Goal: Task Accomplishment & Management: Manage account settings

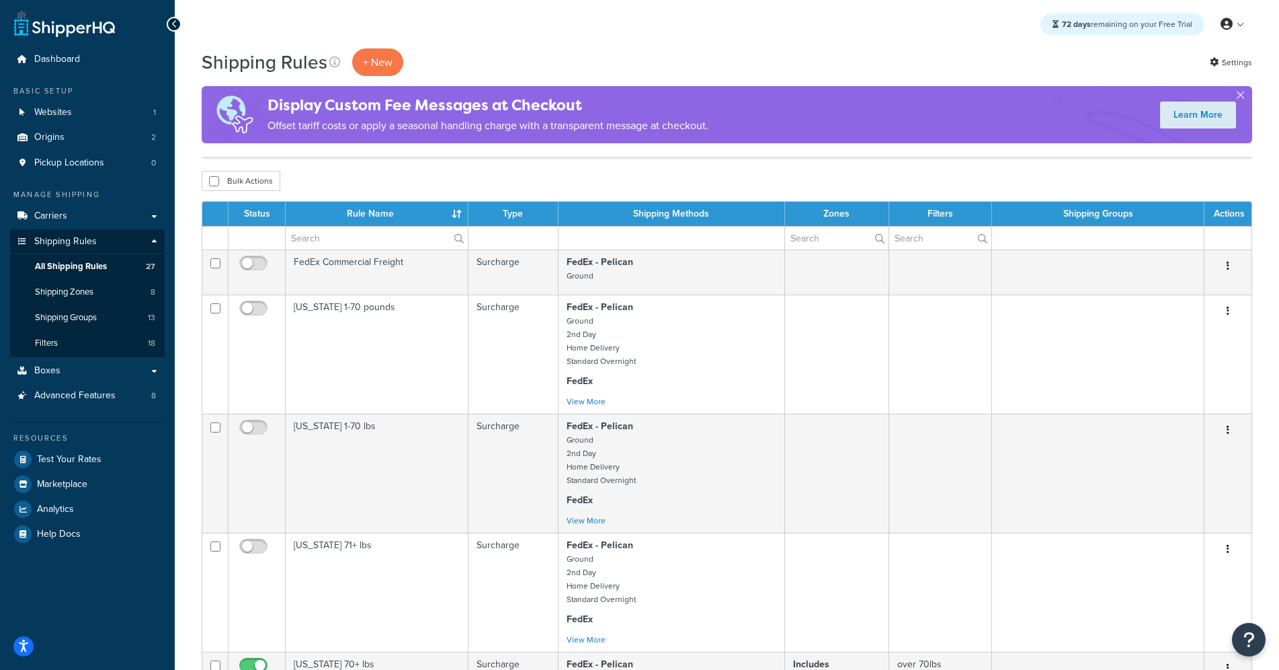
select select "50"
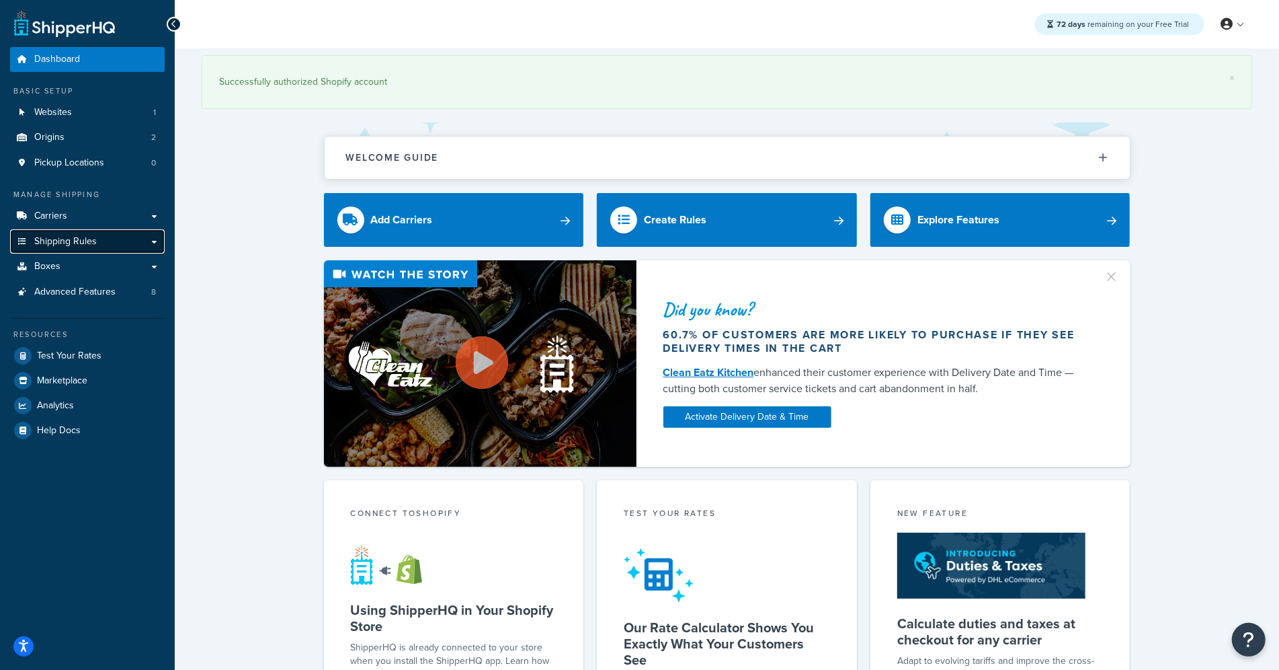
click at [97, 241] on link "Shipping Rules" at bounding box center [87, 241] width 155 height 25
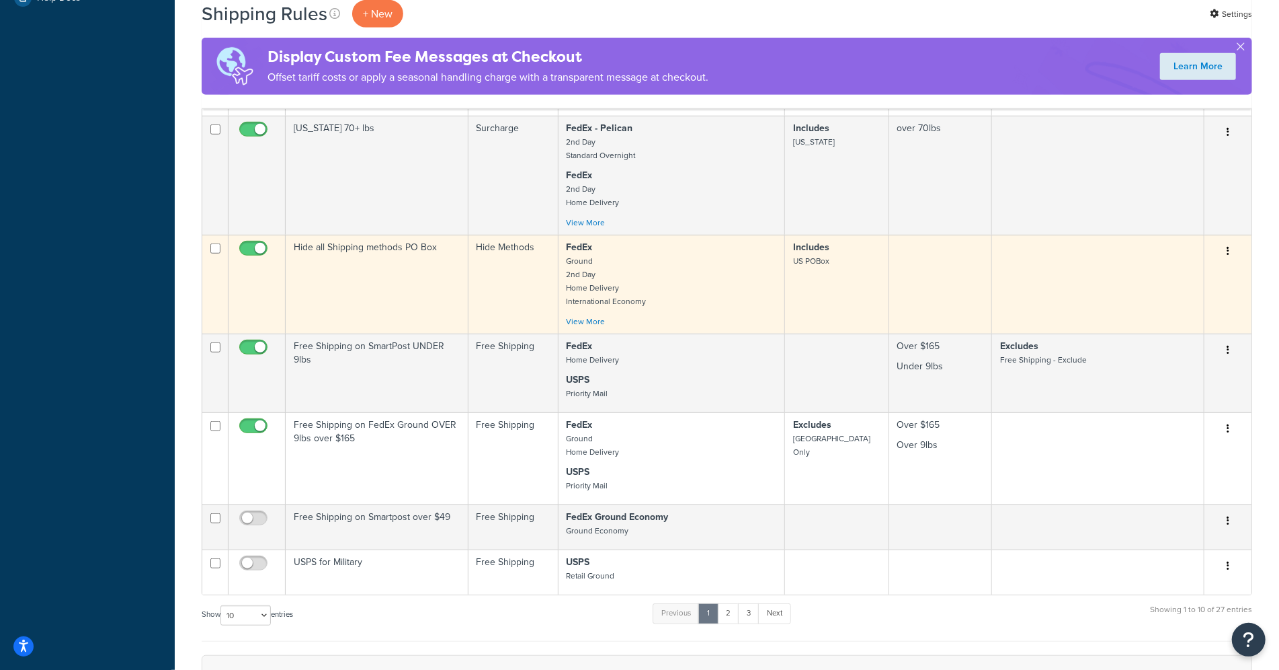
scroll to position [838, 0]
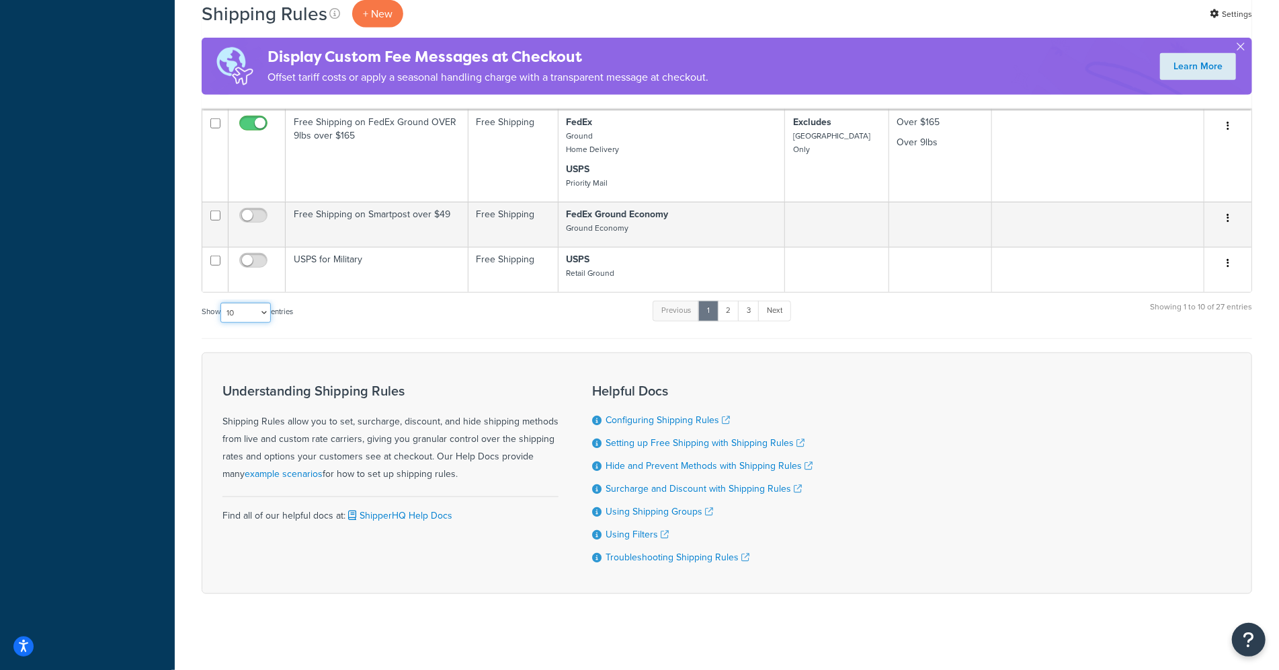
click at [268, 307] on select "10 15 25 50 100 1000" at bounding box center [246, 313] width 50 height 20
select select "50"
click at [222, 303] on select "10 15 25 50 100 1000" at bounding box center [246, 313] width 50 height 20
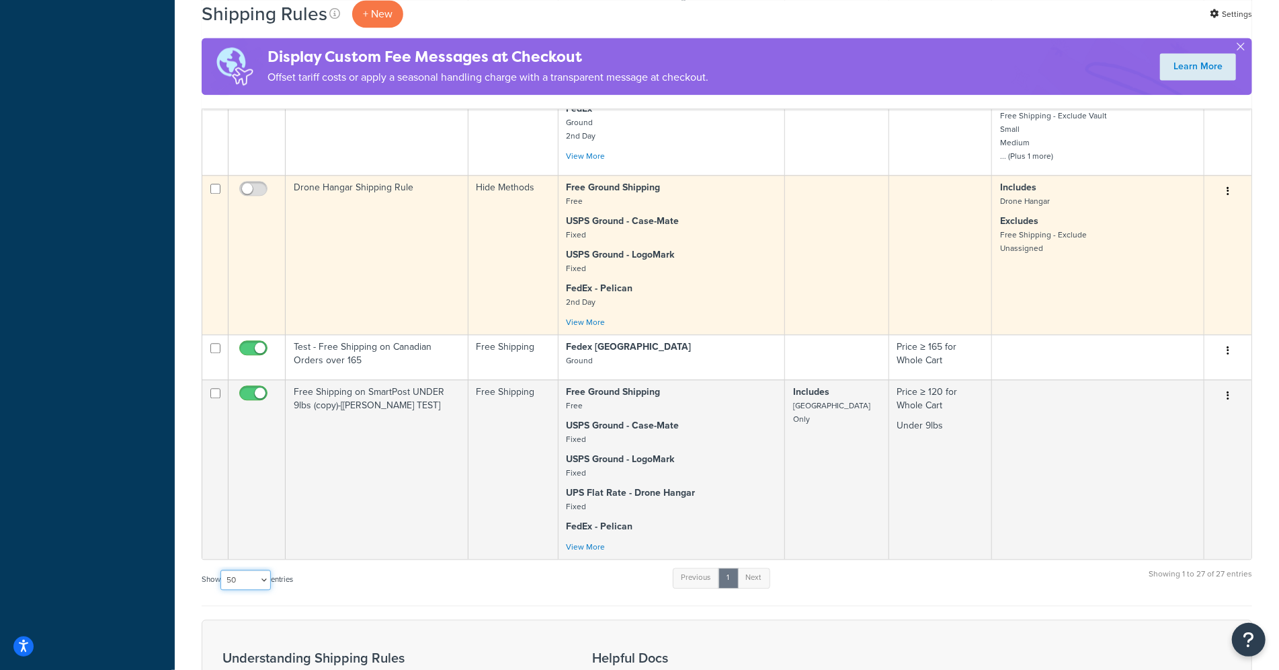
scroll to position [2276, 0]
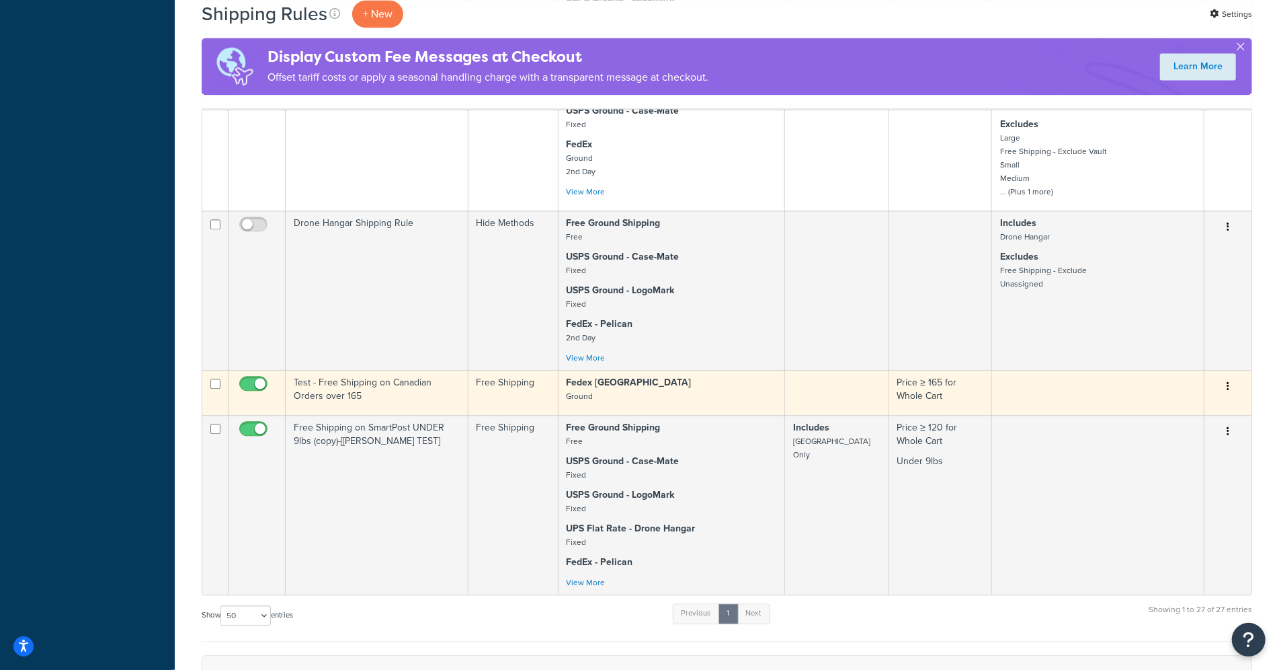
click at [368, 376] on td "Test - Free Shipping on Canadian Orders over 165" at bounding box center [377, 392] width 183 height 45
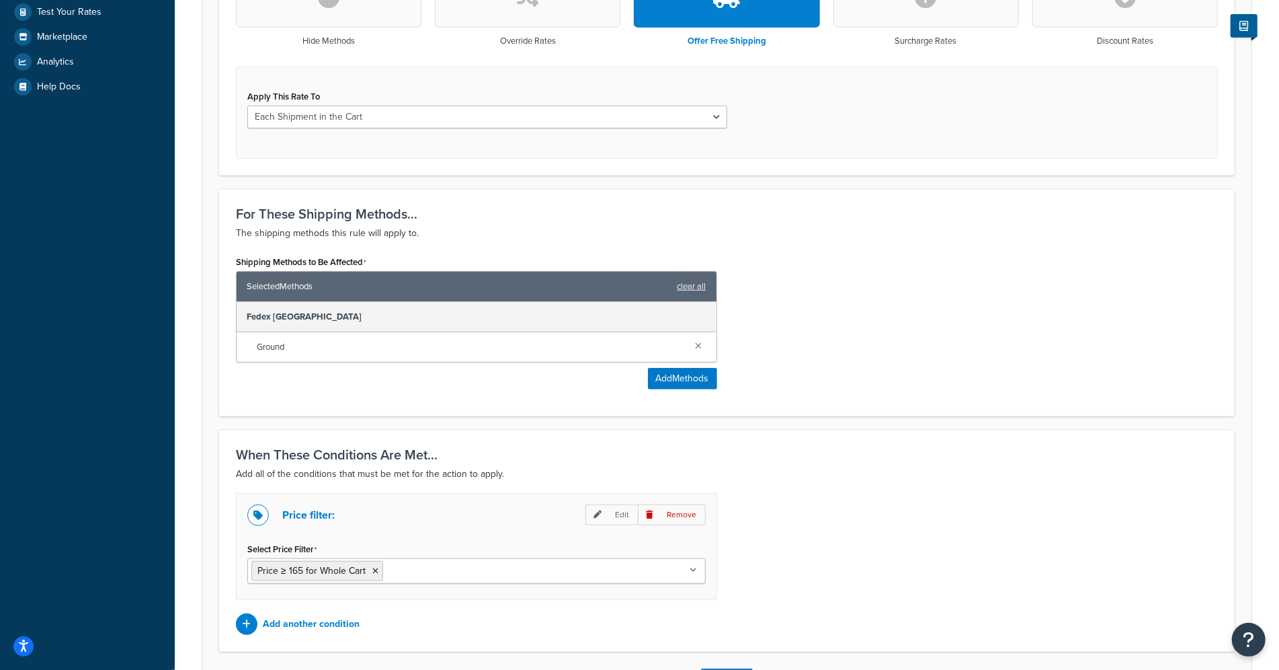
scroll to position [483, 0]
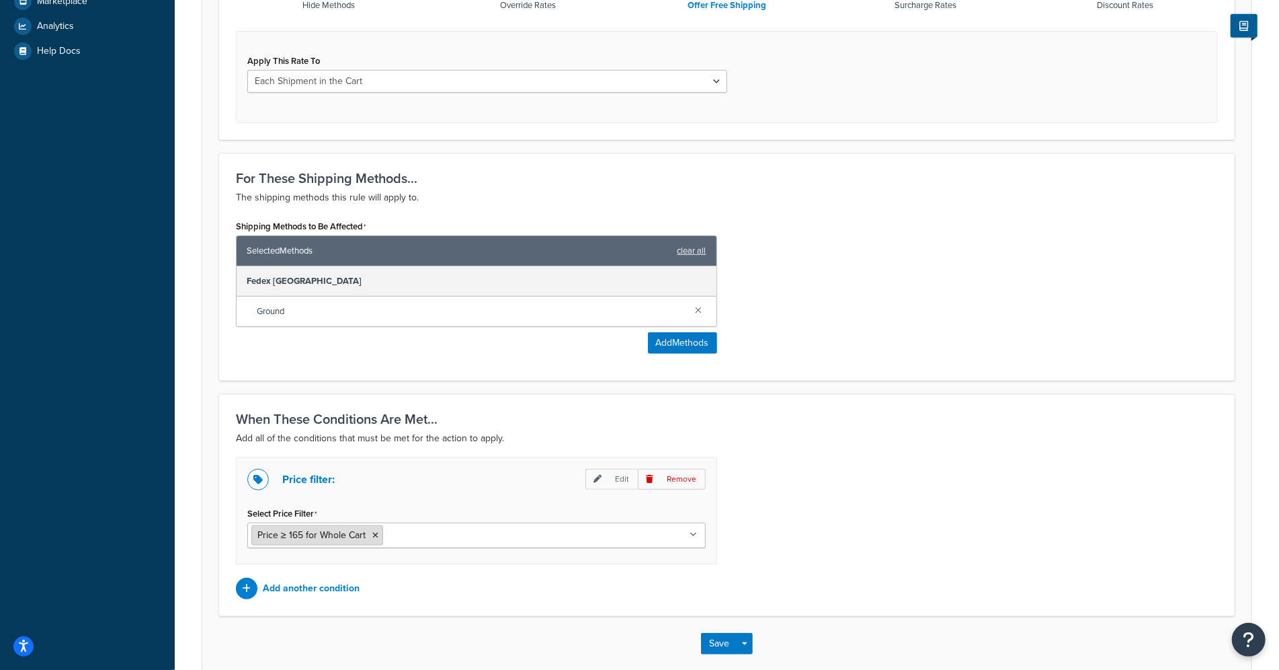
click at [373, 531] on icon at bounding box center [375, 535] width 6 height 8
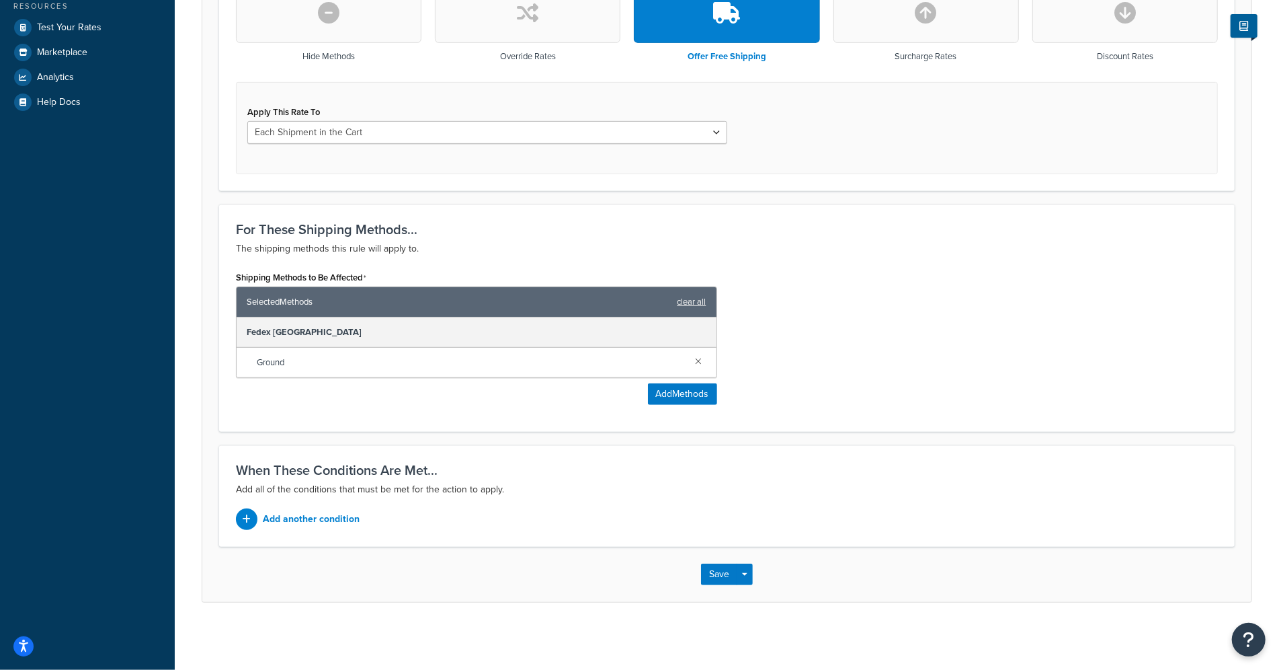
scroll to position [428, 0]
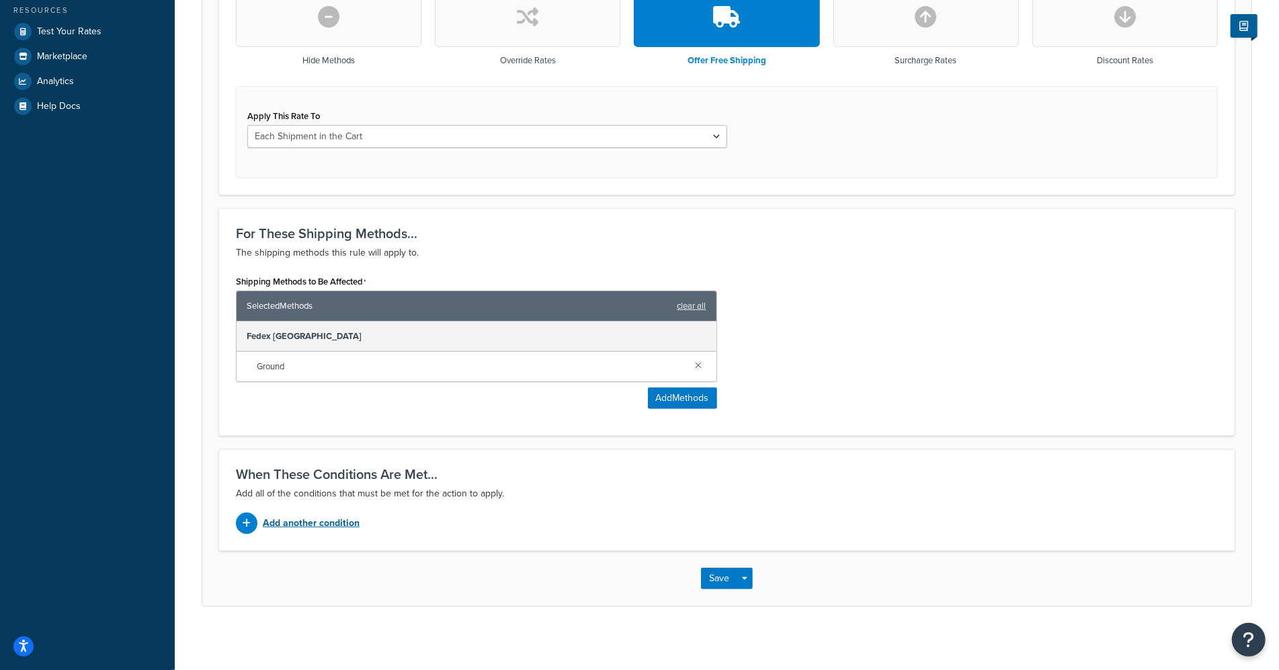
click at [318, 514] on p "Add another condition" at bounding box center [311, 523] width 97 height 19
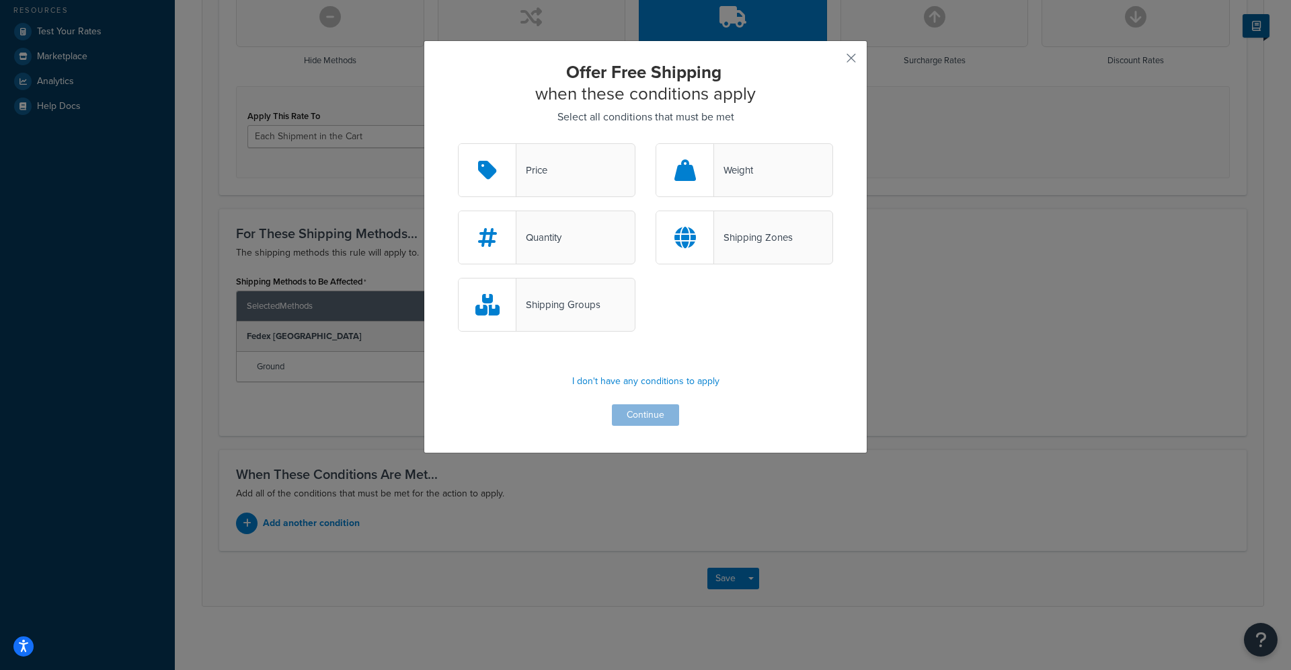
click at [574, 167] on div "Price" at bounding box center [546, 170] width 177 height 54
click at [0, 0] on input "Price" at bounding box center [0, 0] width 0 height 0
click at [645, 419] on button "Continue" at bounding box center [645, 415] width 67 height 22
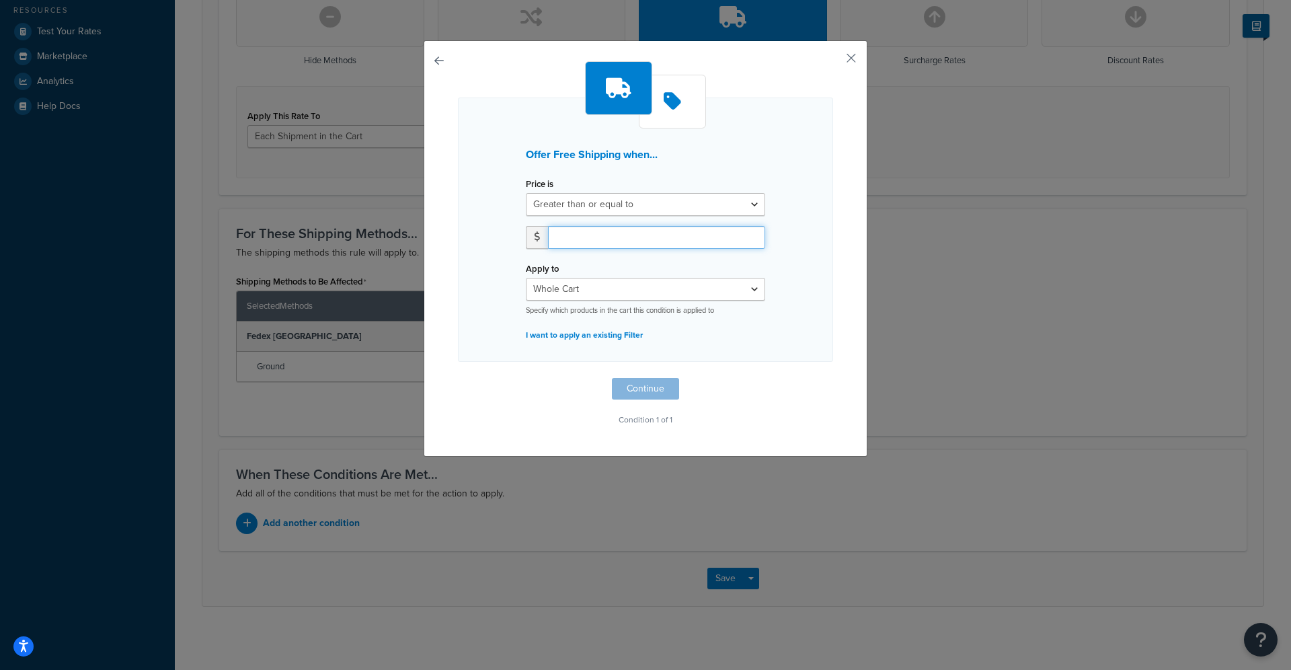
click at [586, 233] on input "number" at bounding box center [656, 237] width 217 height 23
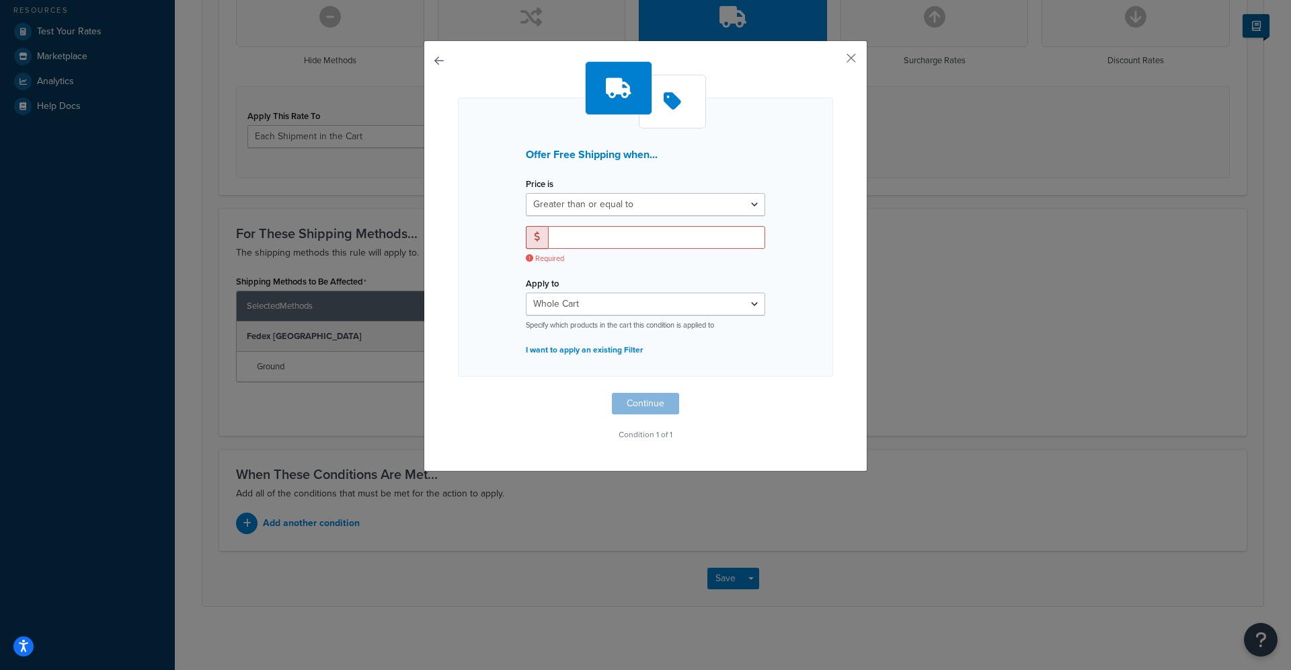
click at [539, 235] on span at bounding box center [537, 237] width 22 height 23
click at [536, 235] on span at bounding box center [537, 237] width 22 height 23
click at [534, 235] on span at bounding box center [536, 236] width 5 height 9
click at [567, 228] on input "number" at bounding box center [656, 237] width 217 height 23
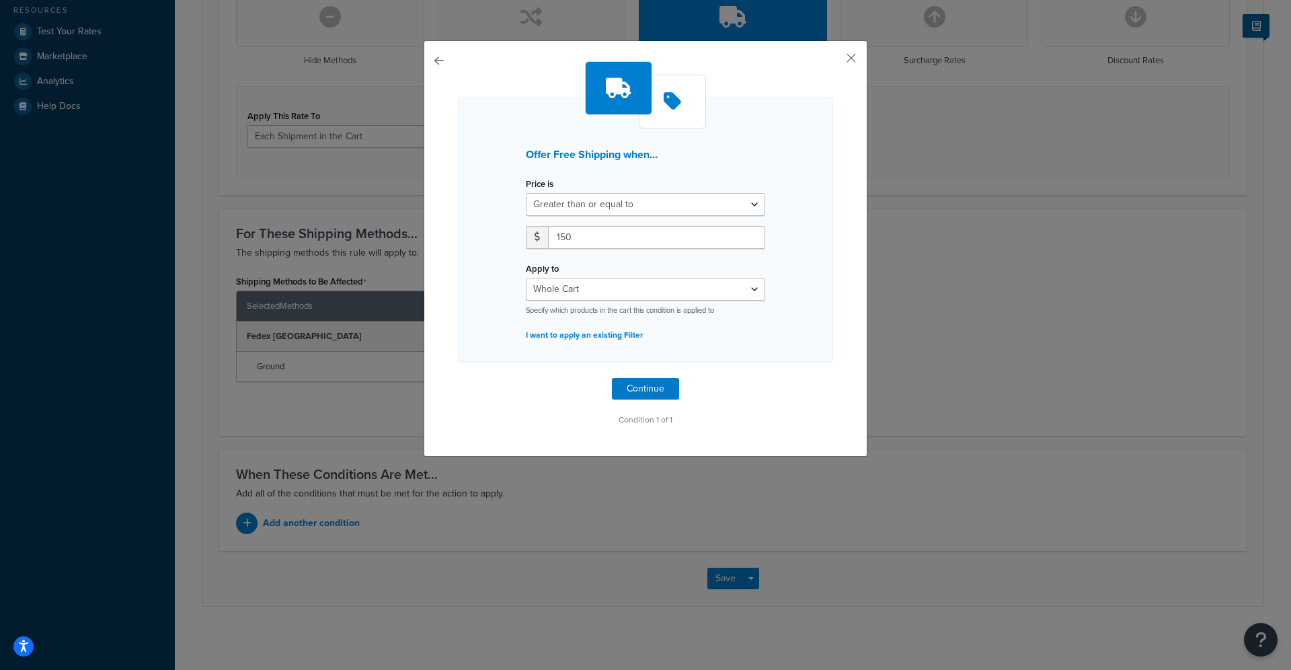
click at [495, 213] on div "Offer Free Shipping when... Price is Greater than or equal to Between or equal …" at bounding box center [645, 229] width 375 height 264
click at [595, 230] on input "150" at bounding box center [656, 237] width 217 height 23
drag, startPoint x: 586, startPoint y: 237, endPoint x: 497, endPoint y: 230, distance: 89.7
click at [497, 230] on div "Offer Free Shipping when... Price is Greater than or equal to Between or equal …" at bounding box center [645, 229] width 375 height 264
click at [569, 245] on input "150" at bounding box center [656, 237] width 217 height 23
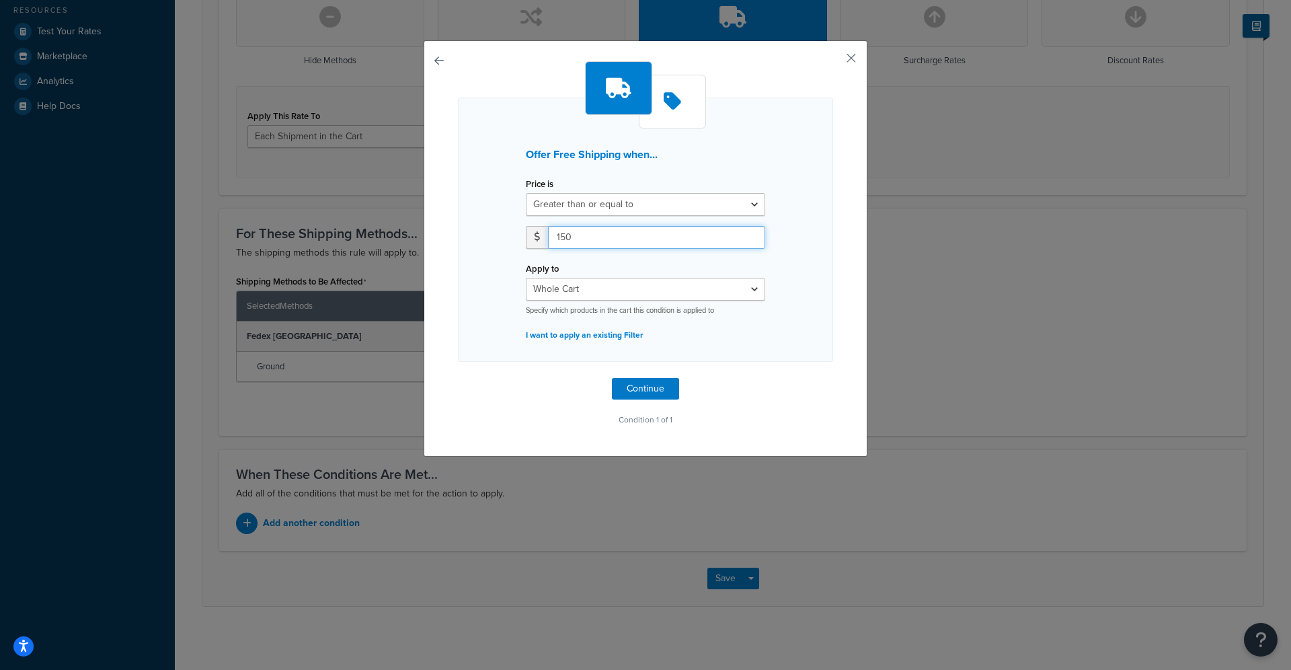
click at [570, 243] on input "150" at bounding box center [656, 237] width 217 height 23
click at [571, 243] on input "150" at bounding box center [656, 237] width 217 height 23
click at [563, 238] on input "150" at bounding box center [656, 237] width 217 height 23
click at [562, 238] on input "150" at bounding box center [656, 237] width 217 height 23
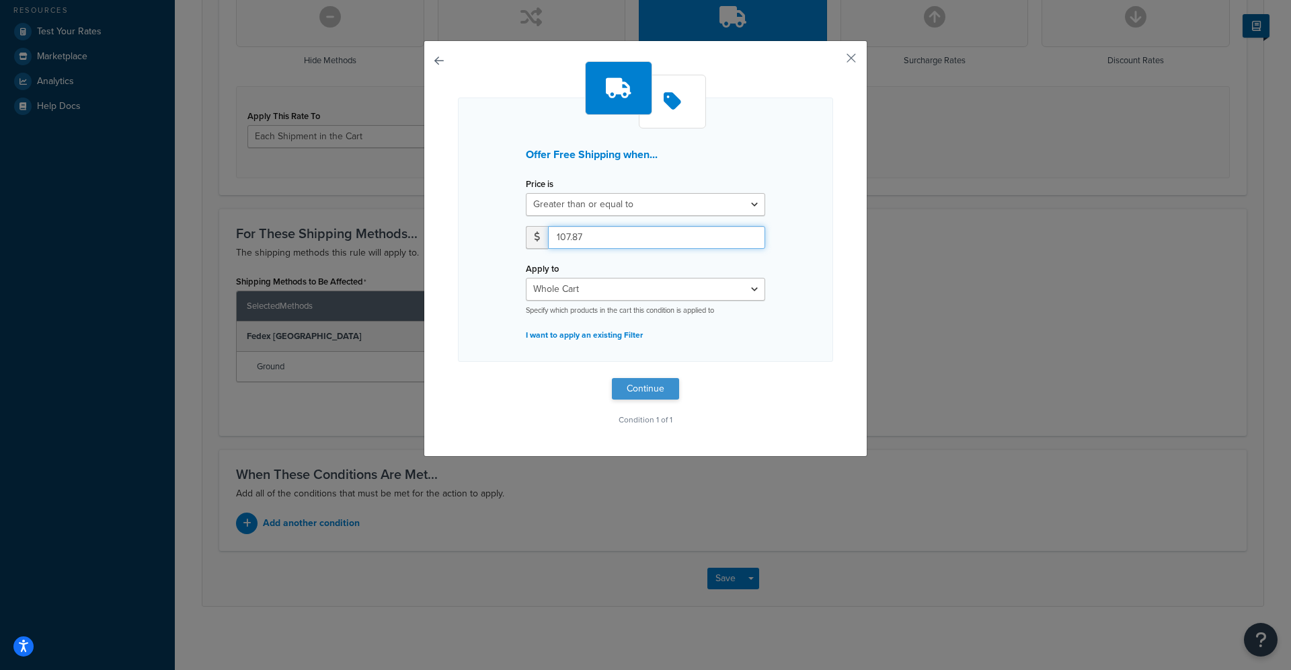
type input "107.87"
click at [664, 385] on button "Continue" at bounding box center [645, 389] width 67 height 22
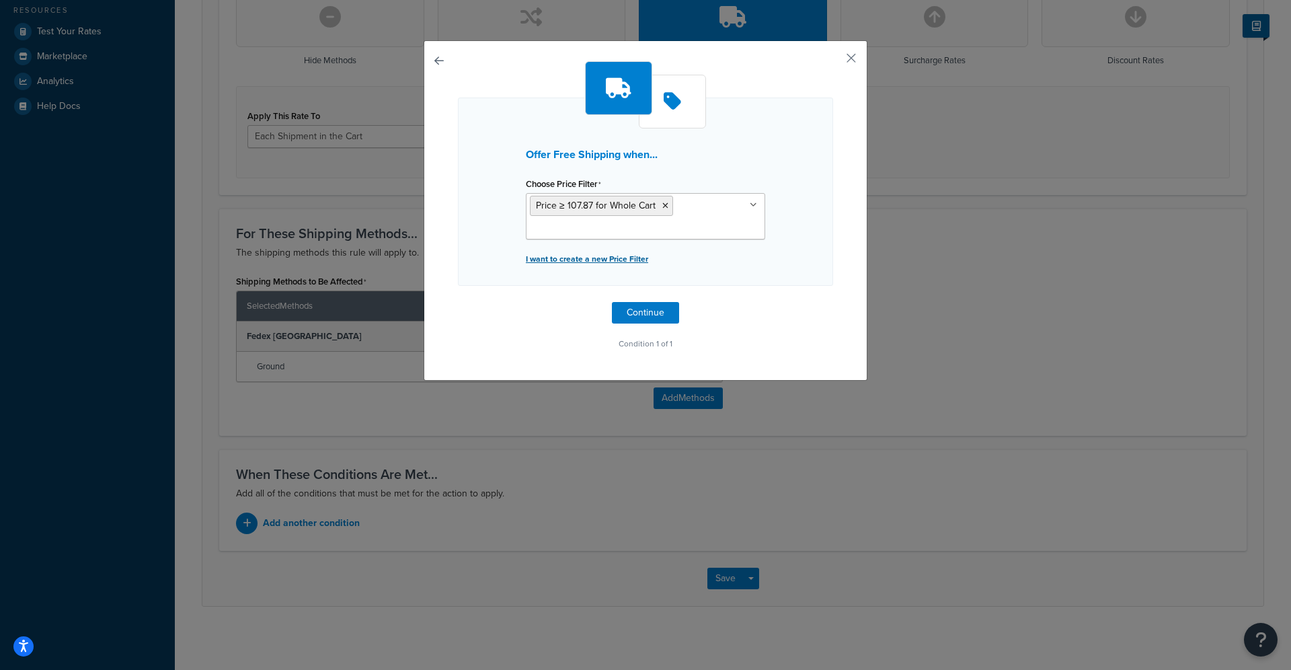
click at [598, 253] on p "I want to create a new Price Filter" at bounding box center [645, 258] width 239 height 19
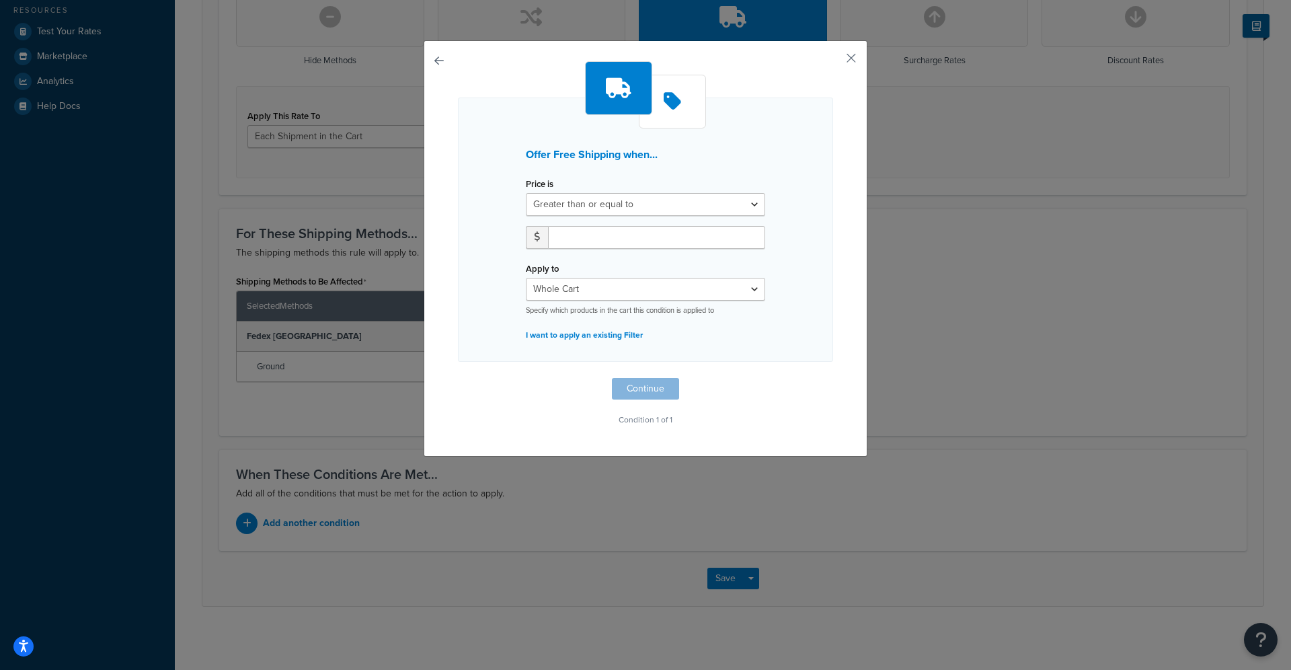
click at [458, 378] on button "button" at bounding box center [458, 378] width 0 height 0
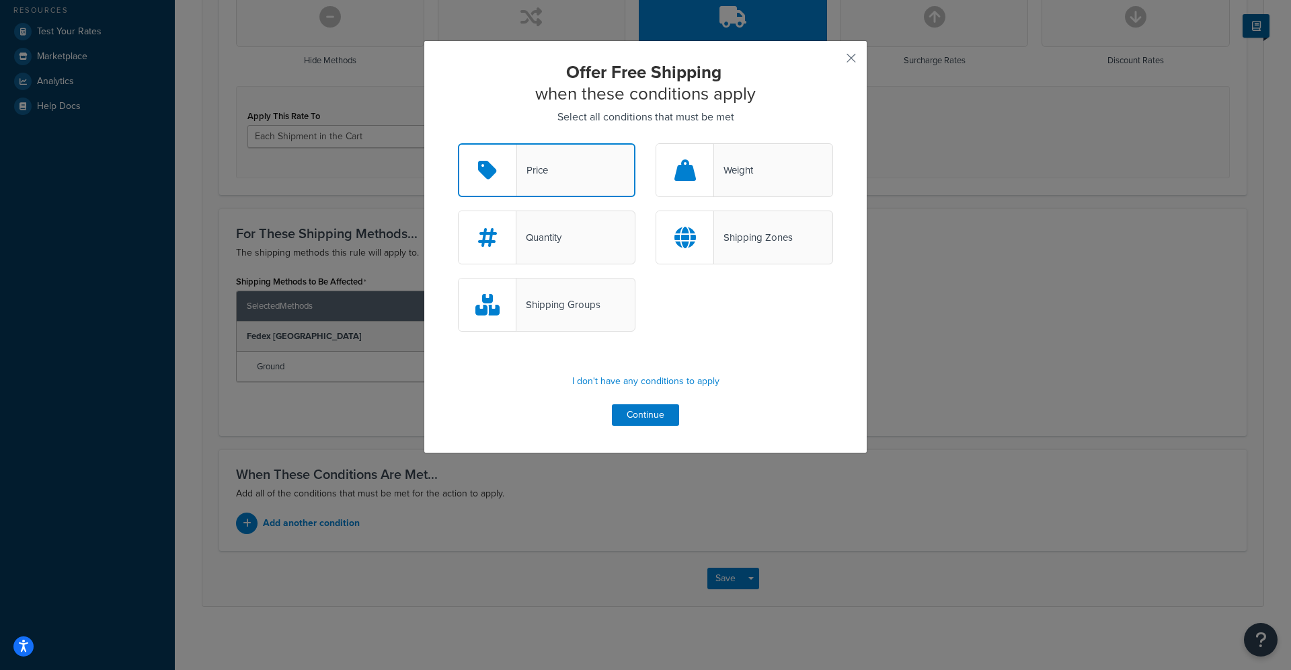
click at [651, 401] on div "Offer Free Shipping when these conditions apply Select all conditions that must…" at bounding box center [645, 243] width 375 height 364
click at [649, 416] on button "Continue" at bounding box center [645, 415] width 67 height 22
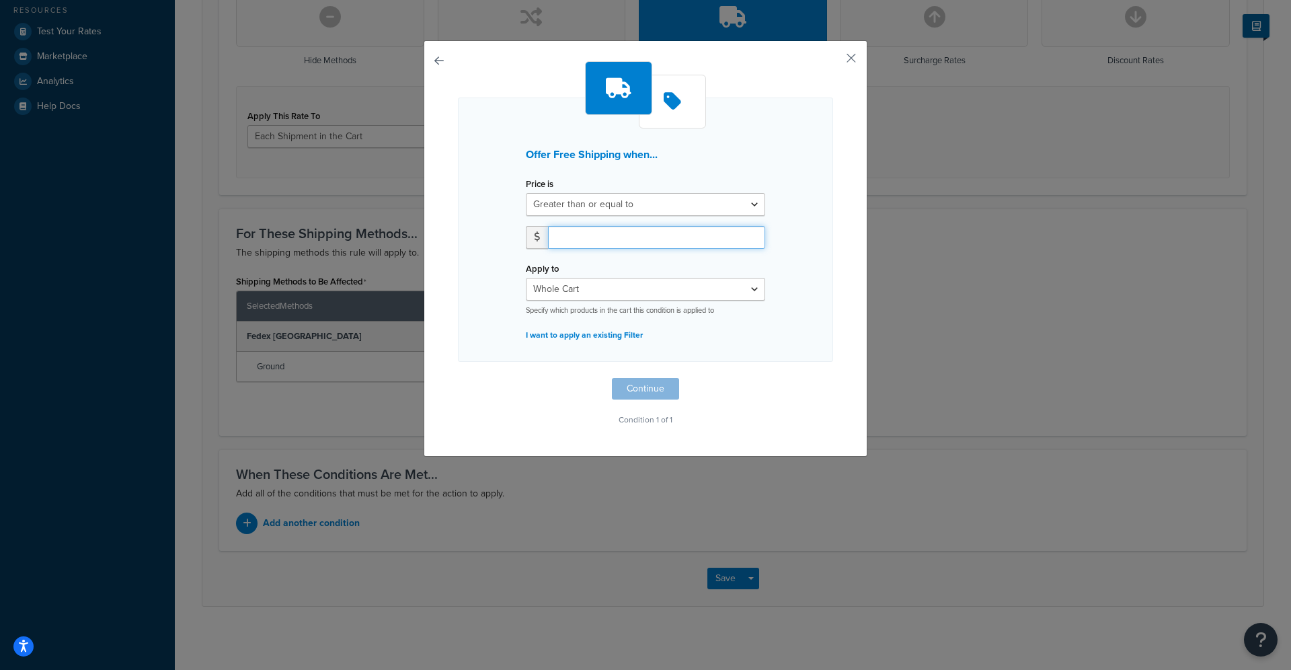
click at [608, 229] on input "number" at bounding box center [656, 237] width 217 height 23
type input "107.87"
click at [643, 386] on button "Continue" at bounding box center [645, 389] width 67 height 22
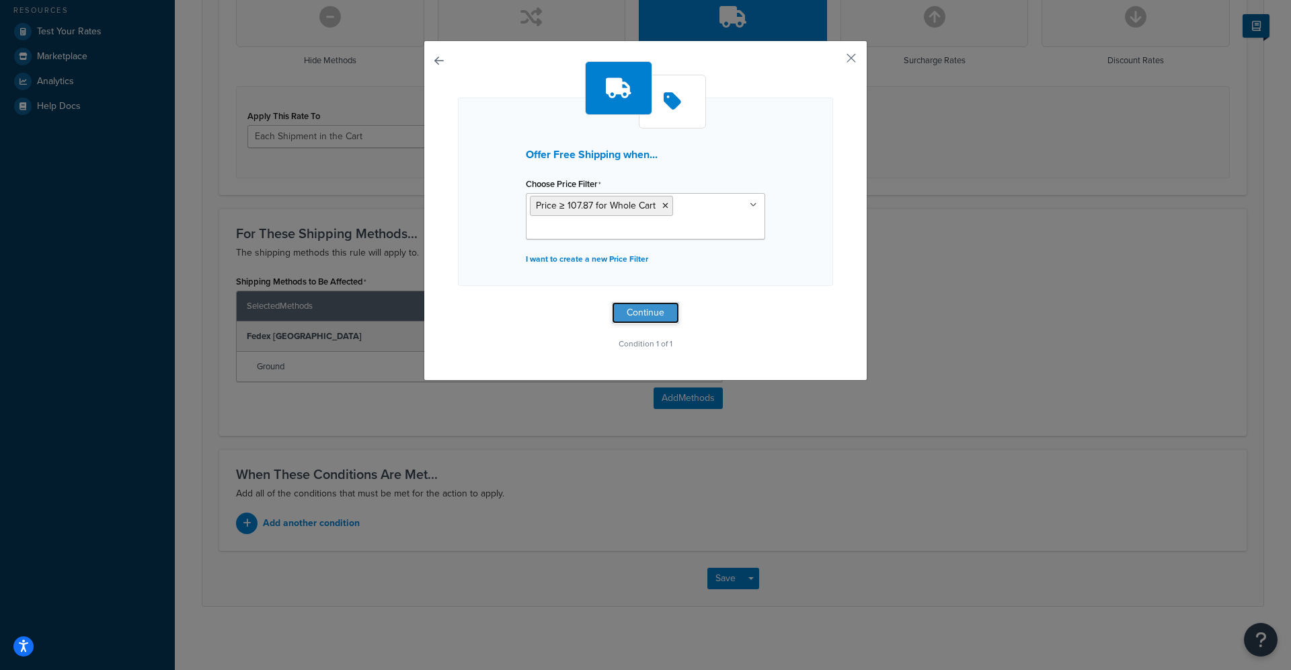
click at [649, 305] on button "Continue" at bounding box center [645, 313] width 67 height 22
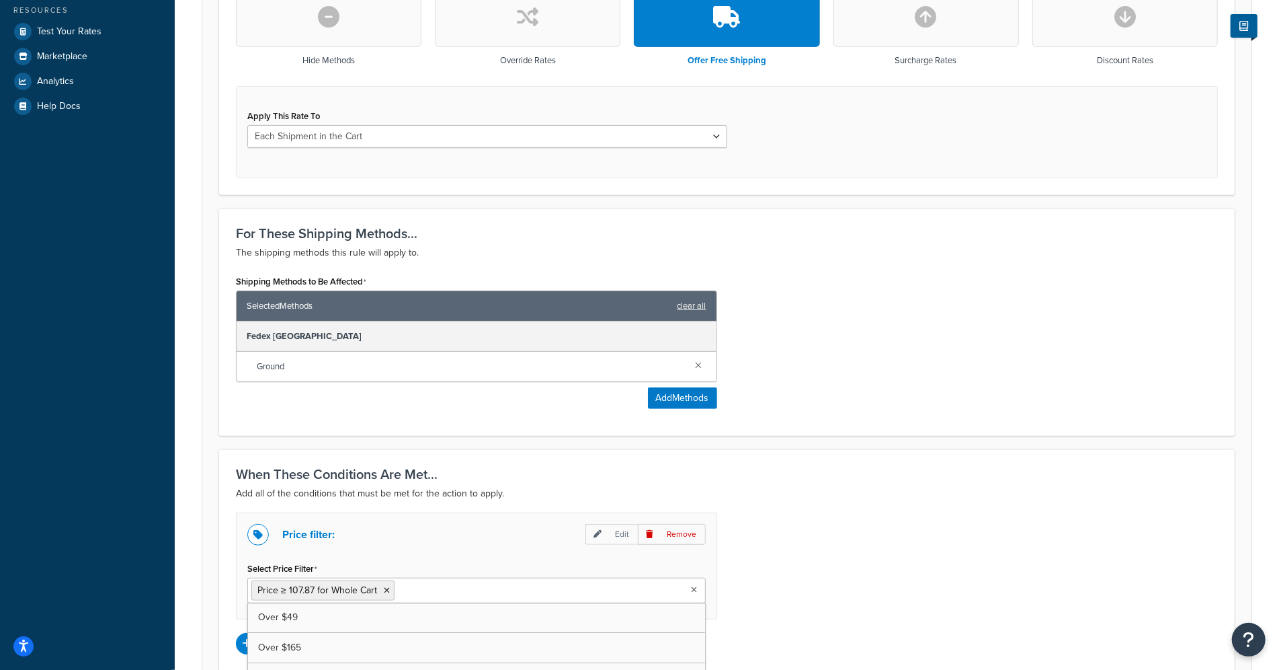
click at [424, 591] on input "Select Price Filter" at bounding box center [457, 589] width 119 height 15
click at [788, 504] on div "When These Conditions Are Met... Add all of the conditions that must be met for…" at bounding box center [727, 560] width 1016 height 222
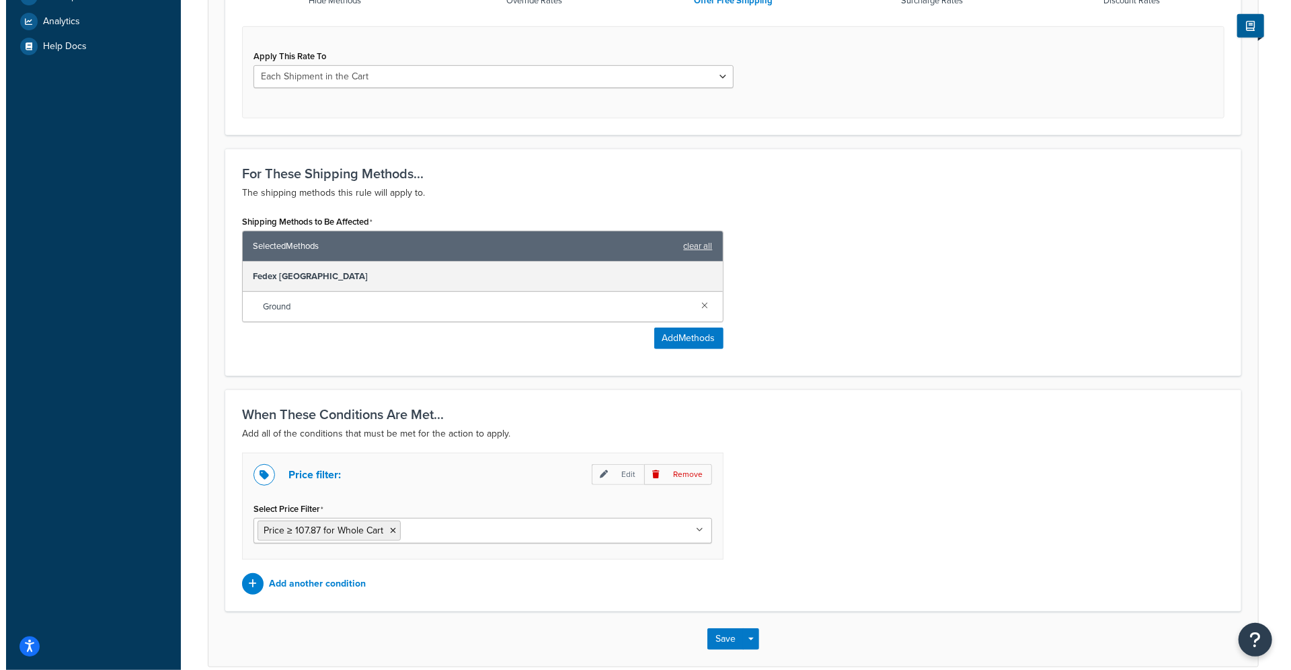
scroll to position [546, 0]
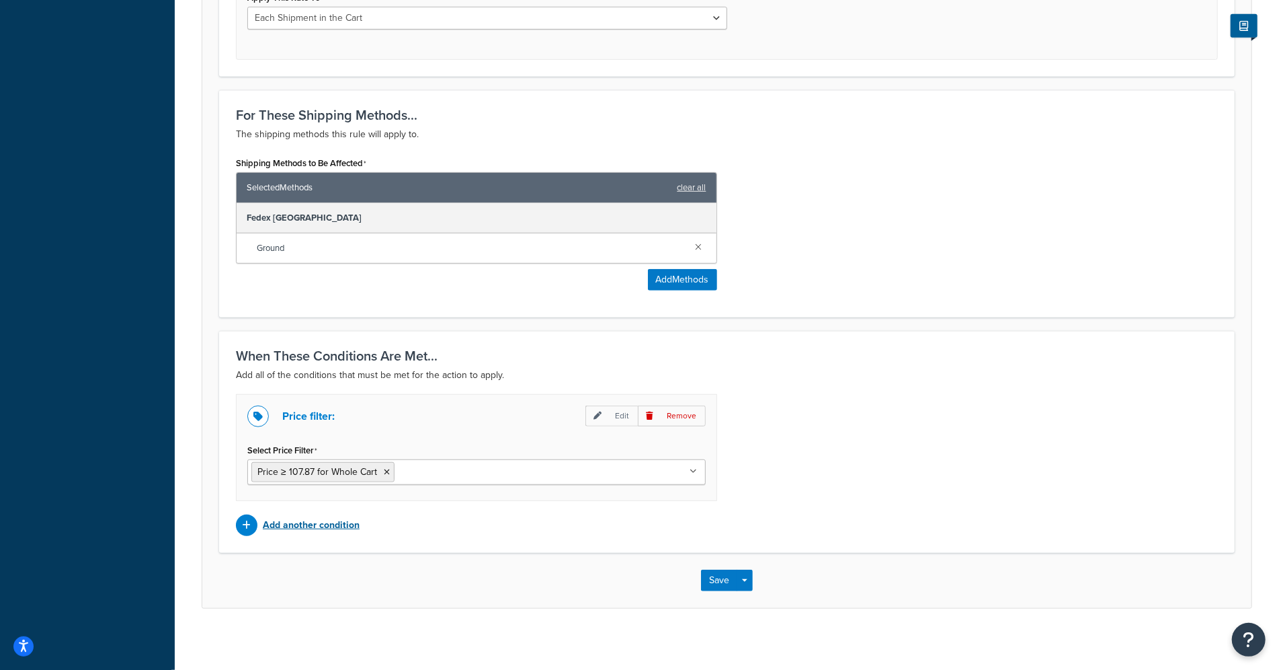
click at [336, 530] on div "Add another condition" at bounding box center [476, 525] width 481 height 22
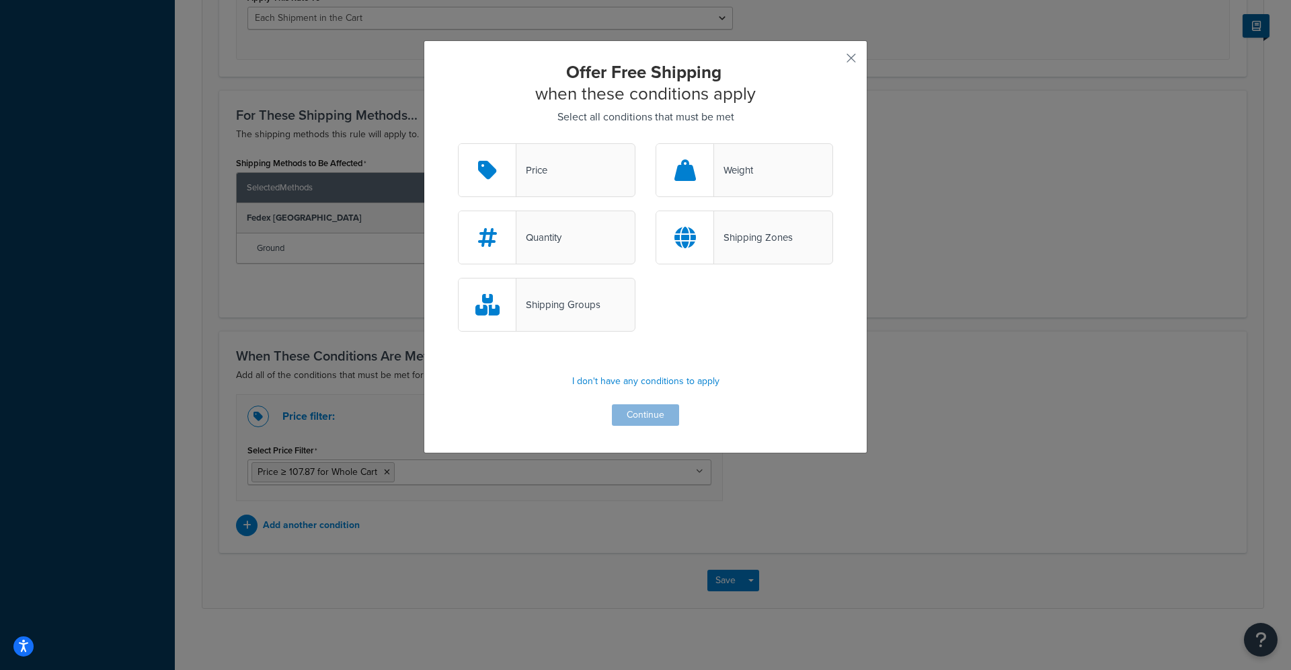
click at [741, 237] on div "Shipping Zones" at bounding box center [753, 237] width 79 height 19
click at [0, 0] on input "Shipping Zones" at bounding box center [0, 0] width 0 height 0
click at [664, 413] on button "Continue" at bounding box center [645, 415] width 67 height 22
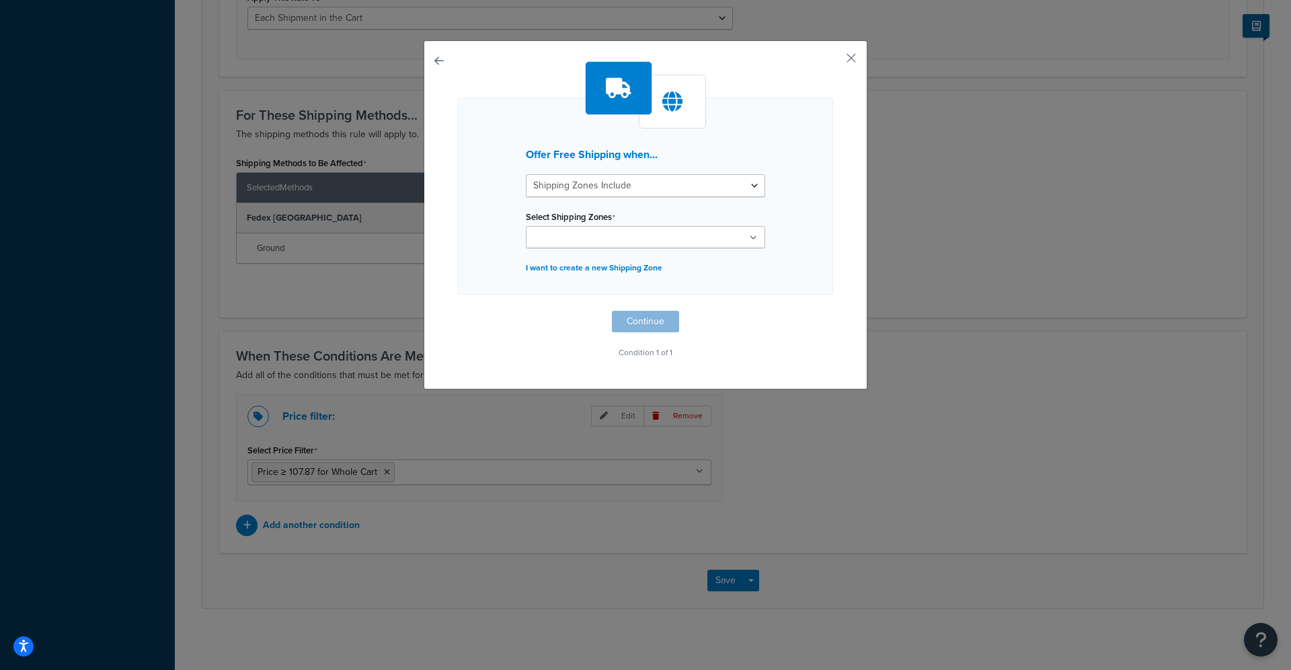
click at [737, 233] on ul at bounding box center [645, 237] width 239 height 22
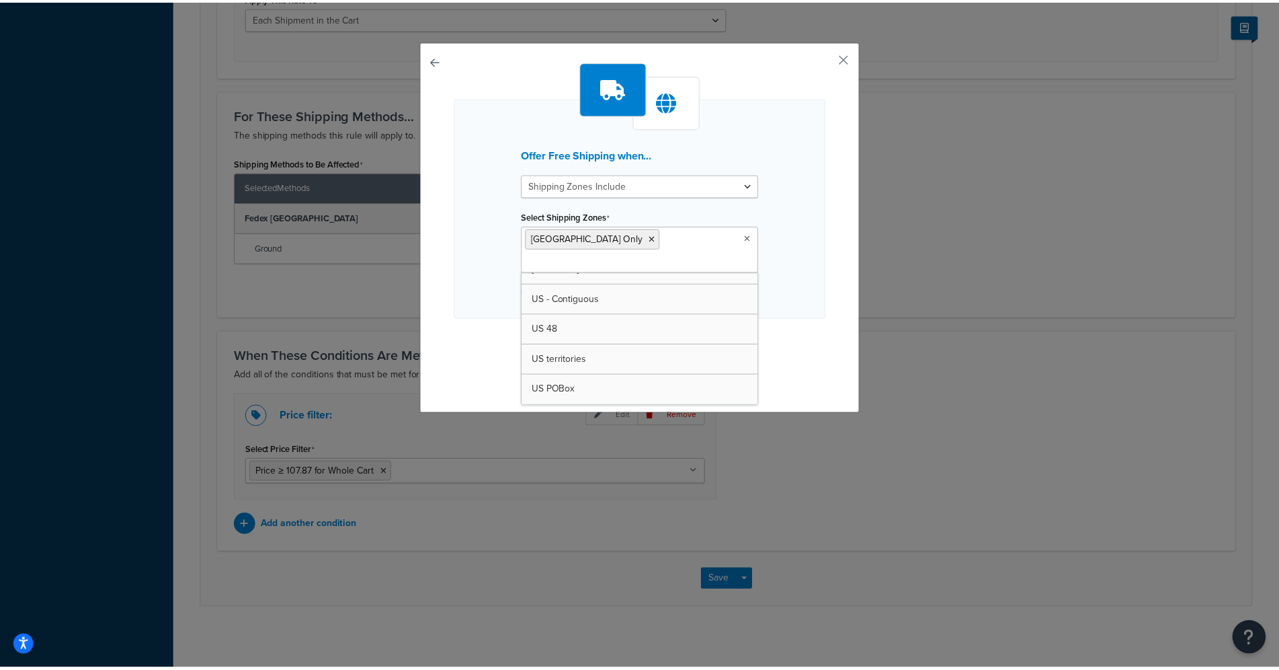
scroll to position [75, 0]
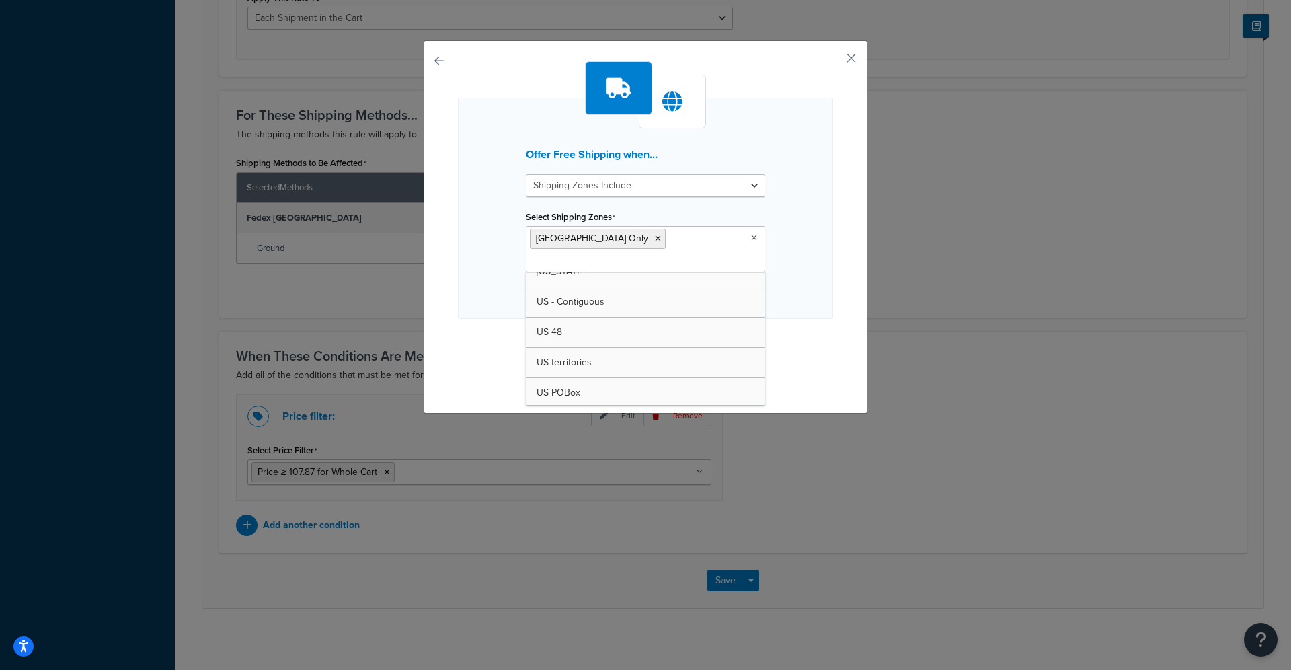
click at [818, 221] on div "Offer Free Shipping when... Shipping Zones Include Shipping Zones Do Not Includ…" at bounding box center [645, 207] width 375 height 221
click at [657, 335] on button "Continue" at bounding box center [645, 346] width 67 height 22
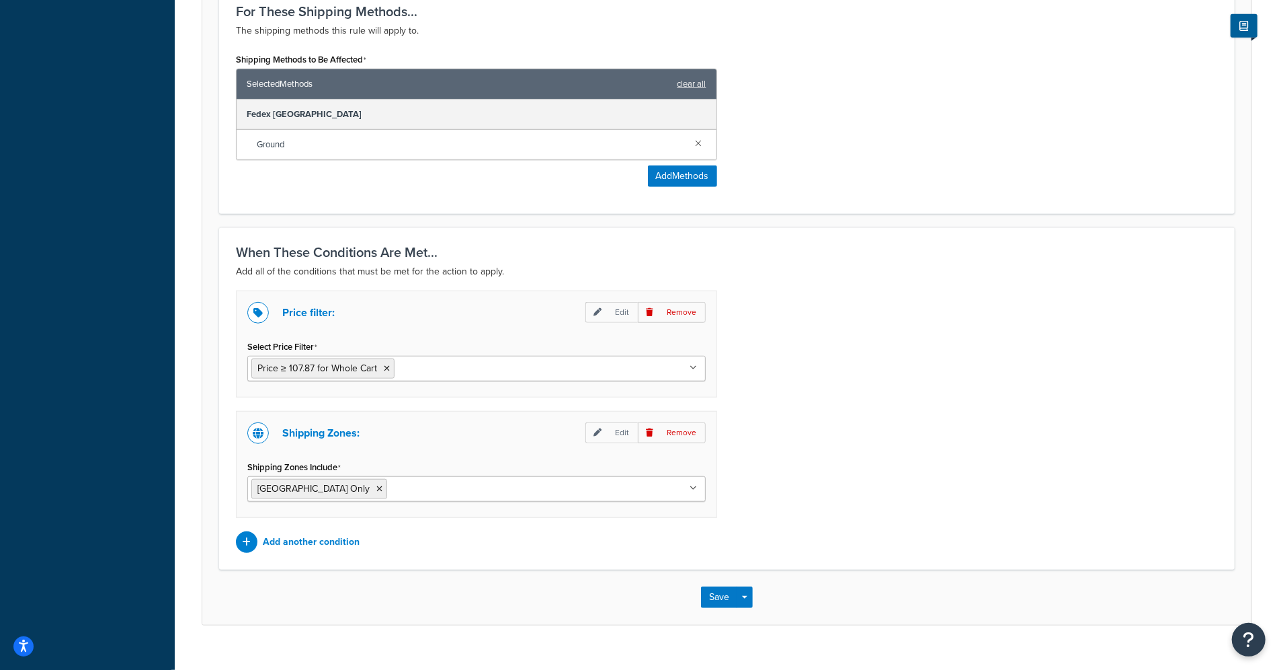
scroll to position [664, 0]
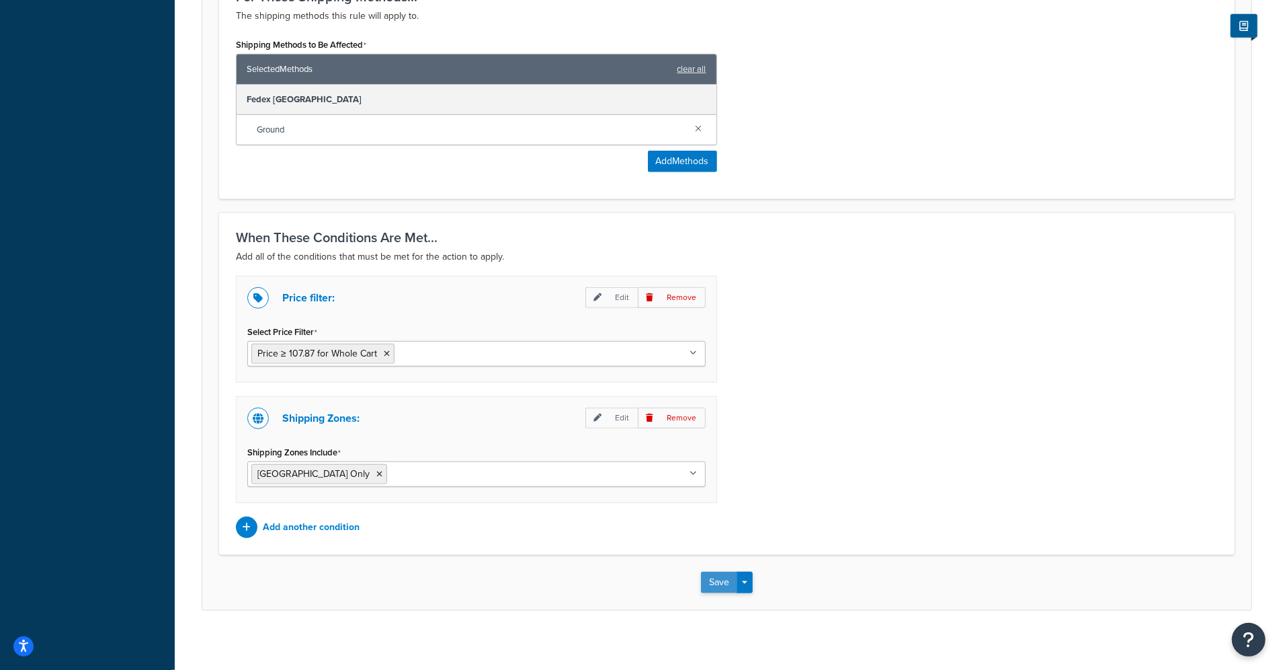
click at [725, 577] on button "Save" at bounding box center [719, 582] width 36 height 22
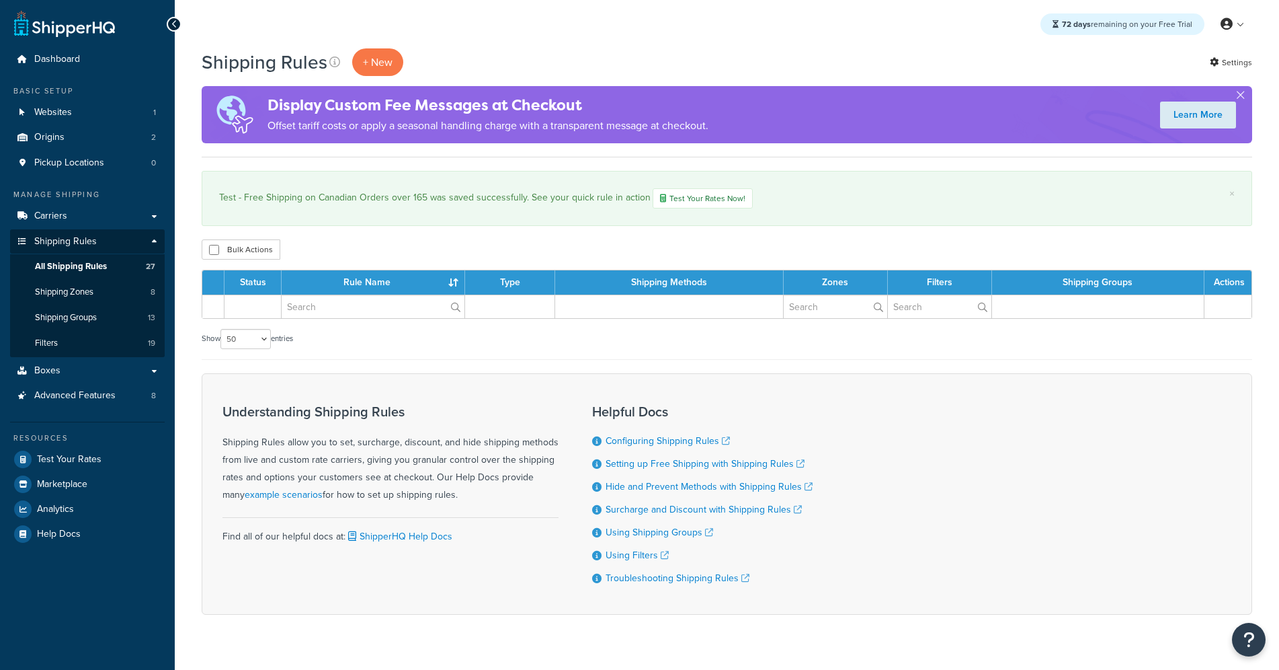
select select "50"
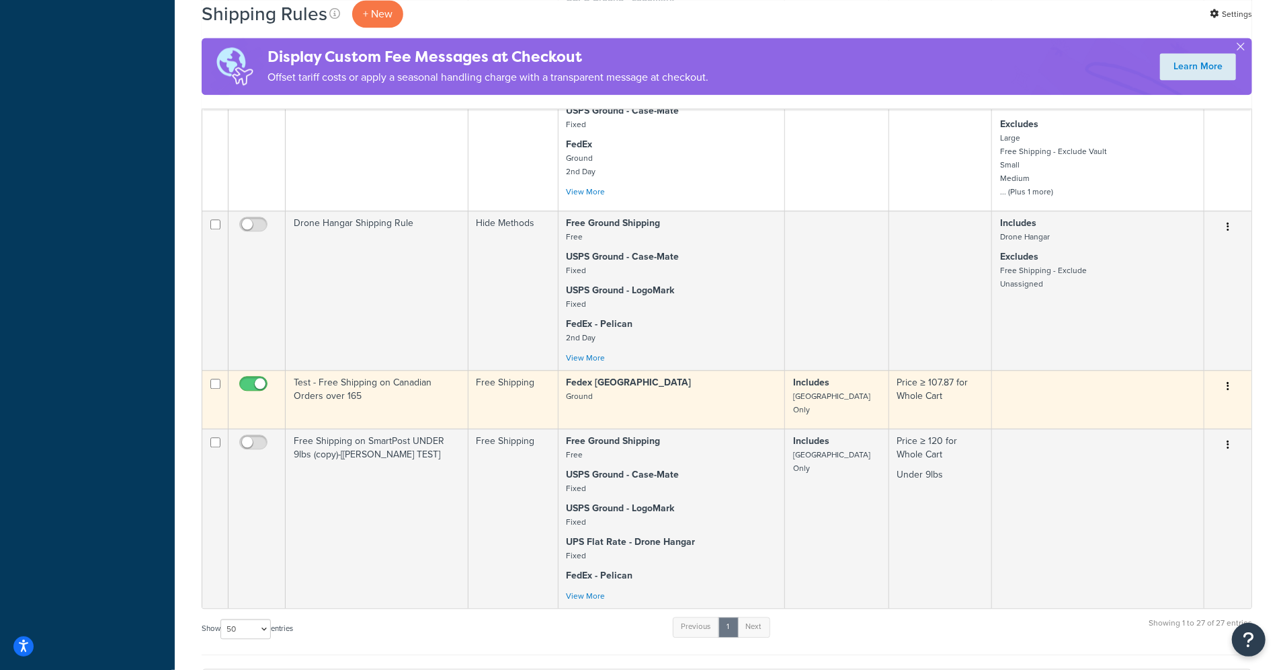
scroll to position [2341, 0]
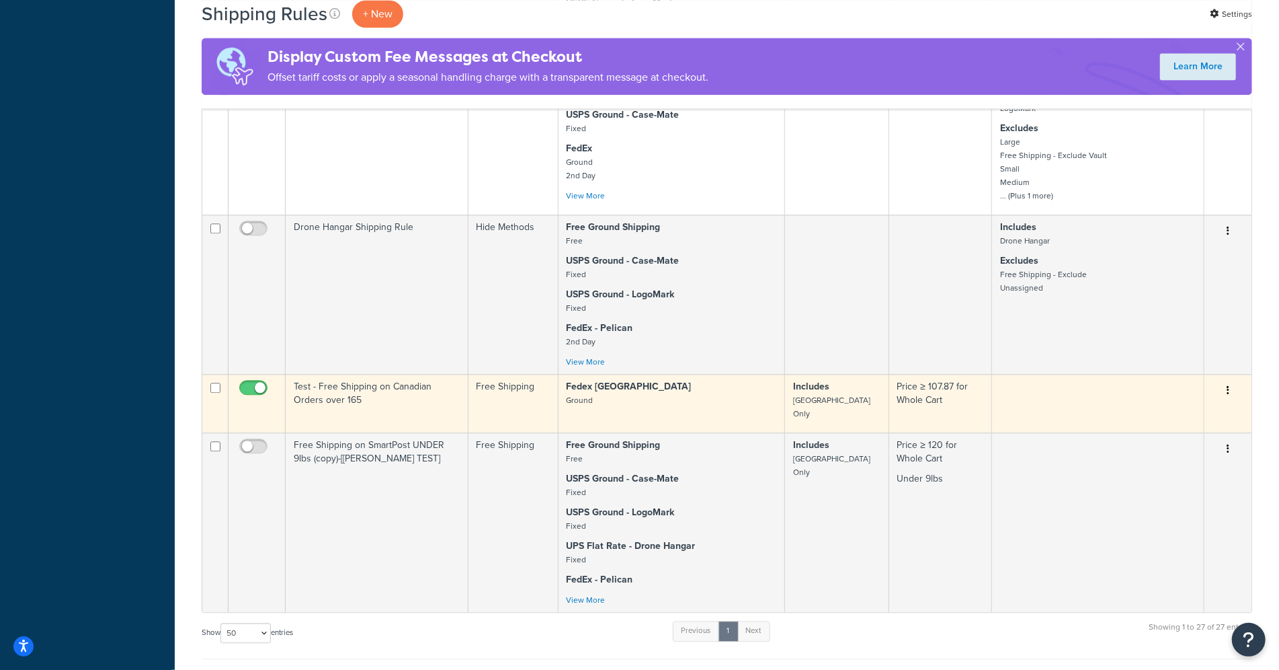
click at [382, 379] on td "Test - Free Shipping on Canadian Orders over 165" at bounding box center [377, 403] width 183 height 58
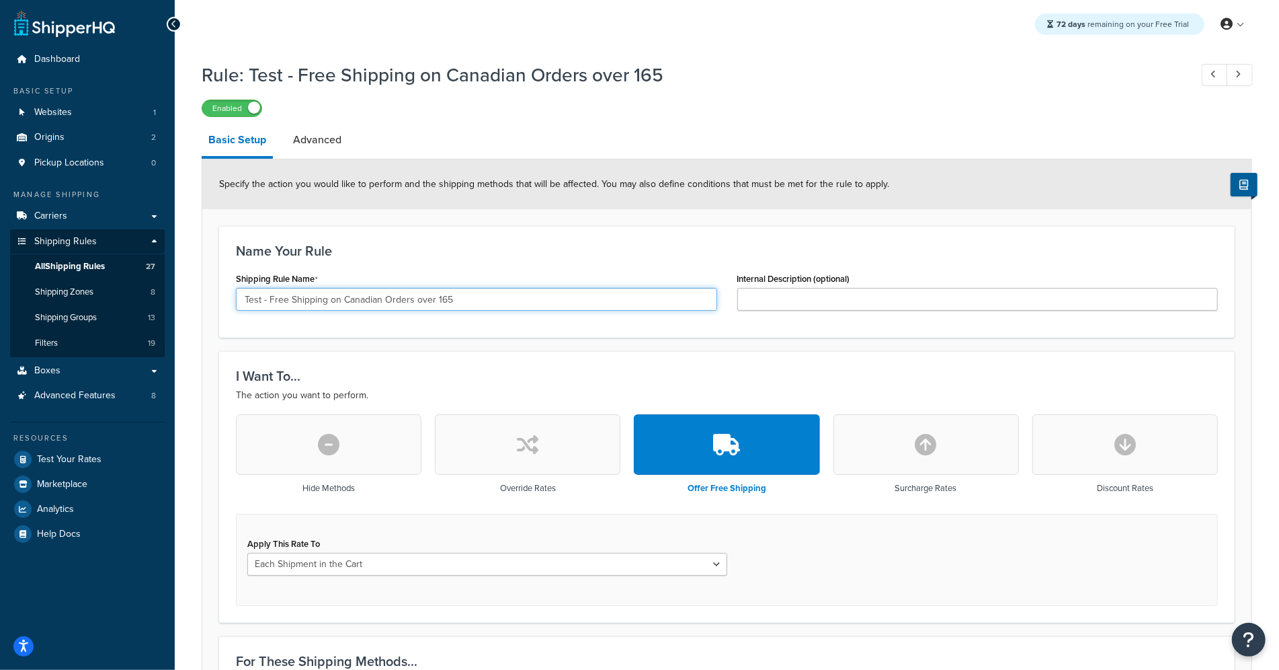
click at [449, 298] on input "Test - Free Shipping on Canadian Orders over 165" at bounding box center [476, 299] width 481 height 23
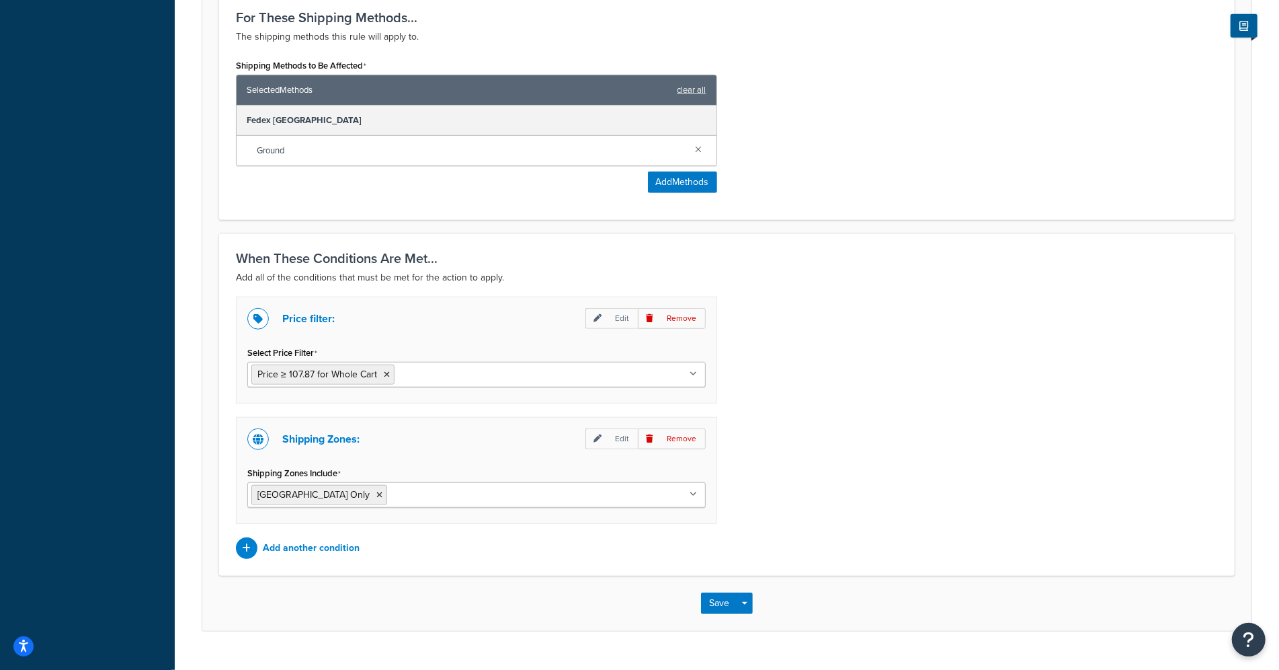
scroll to position [664, 0]
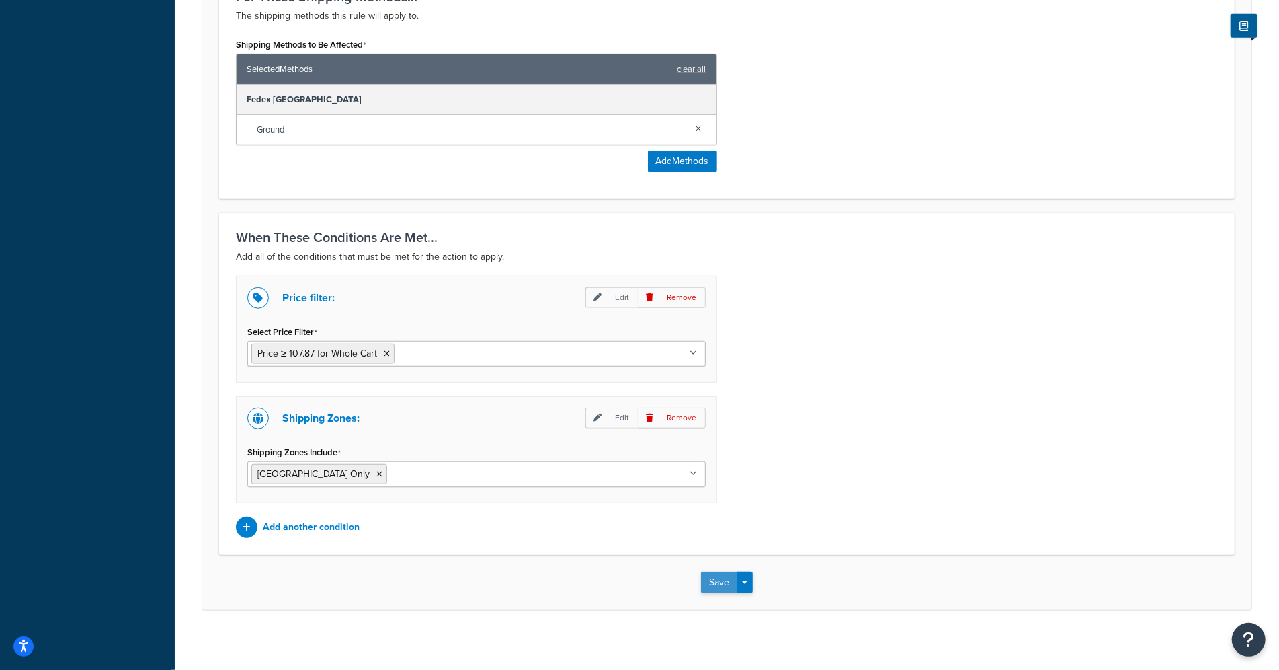
type input "Test - Free Shipping on Canadian Orders over 150"
click at [711, 578] on button "Save" at bounding box center [719, 582] width 36 height 22
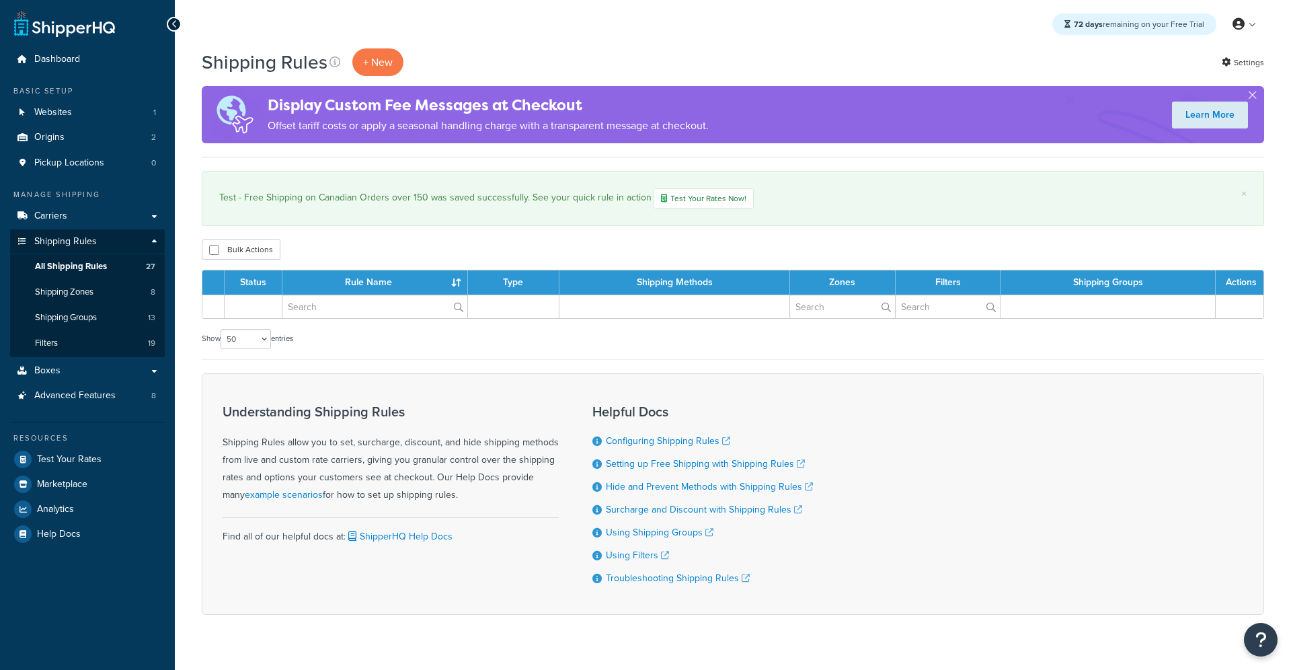
select select "50"
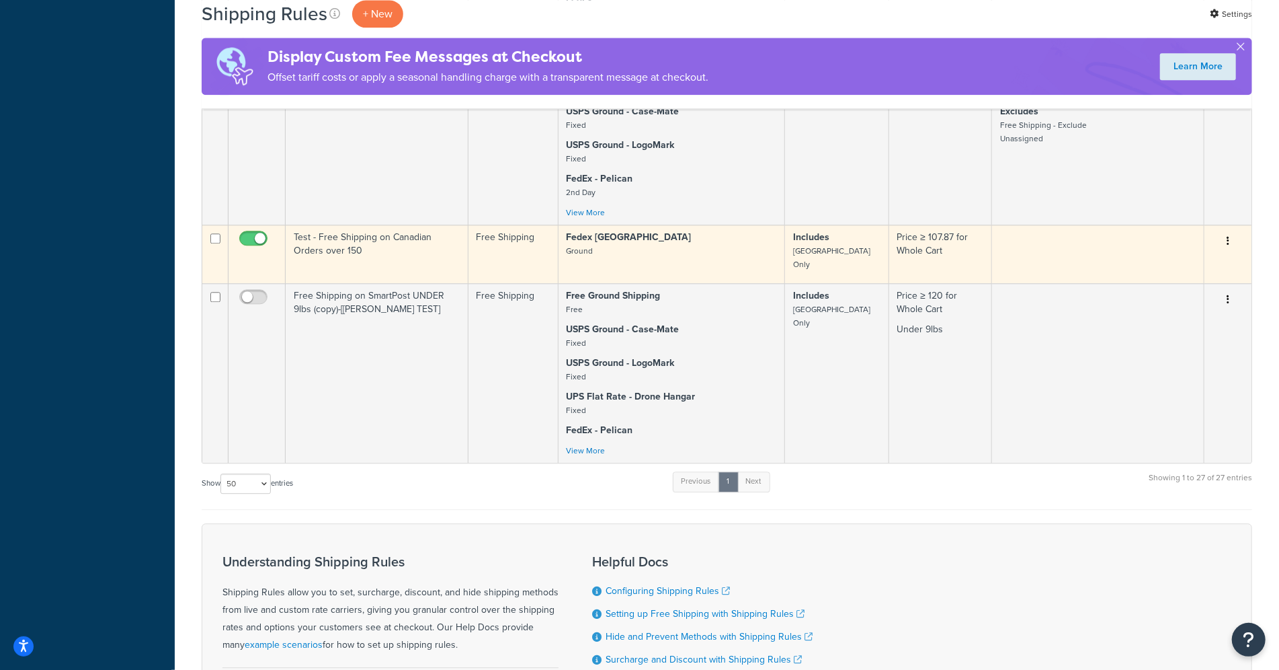
scroll to position [2489, 0]
click at [259, 234] on input "checkbox" at bounding box center [255, 242] width 37 height 17
checkbox input "false"
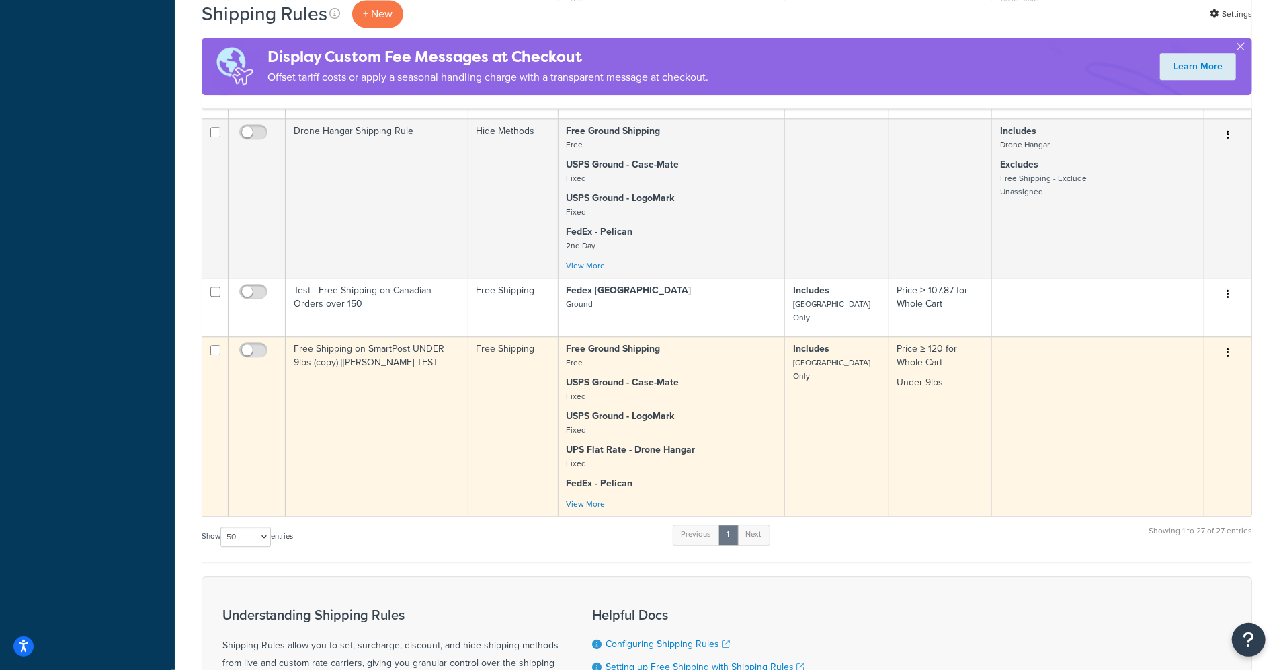
scroll to position [2422, 0]
